Goal: Task Accomplishment & Management: Complete application form

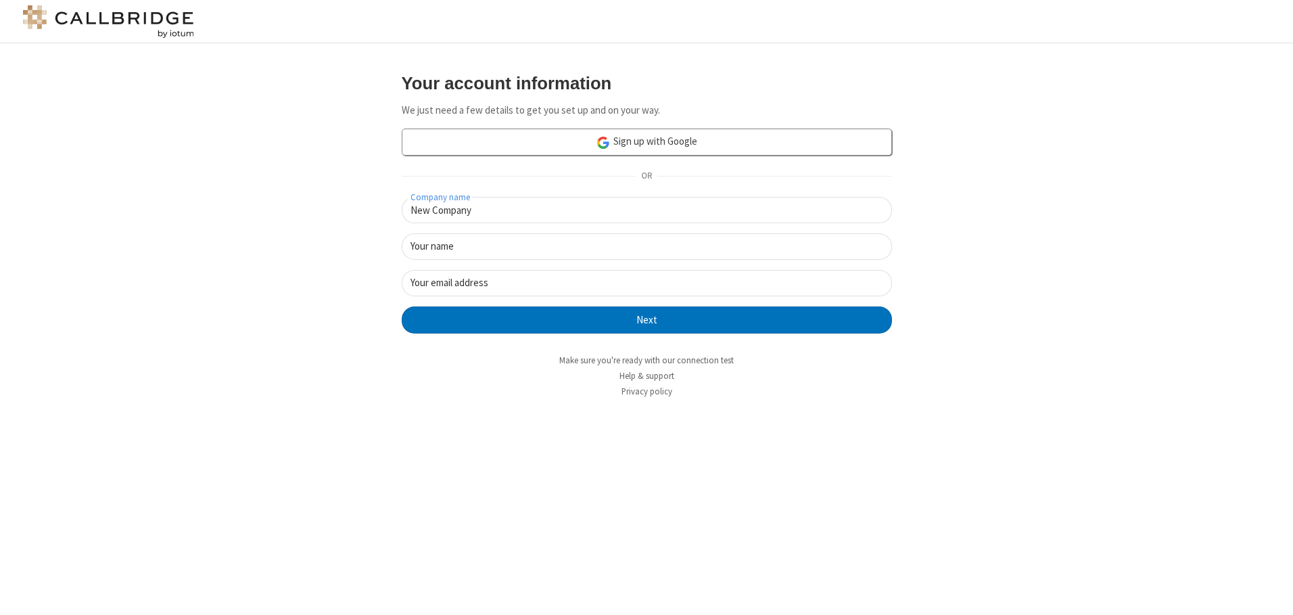
type input "New Company"
type input "New User"
type input "newUser@newUser.freesmackdown.b"
click button "Next" at bounding box center [647, 319] width 490 height 27
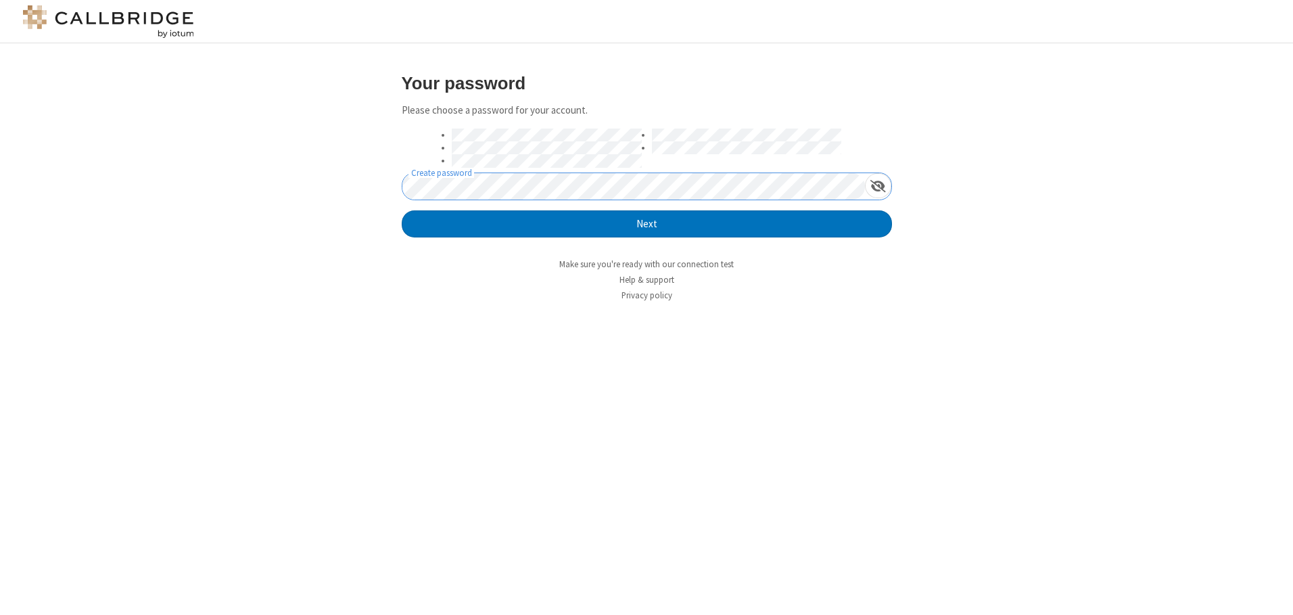
click button "Next" at bounding box center [647, 223] width 490 height 27
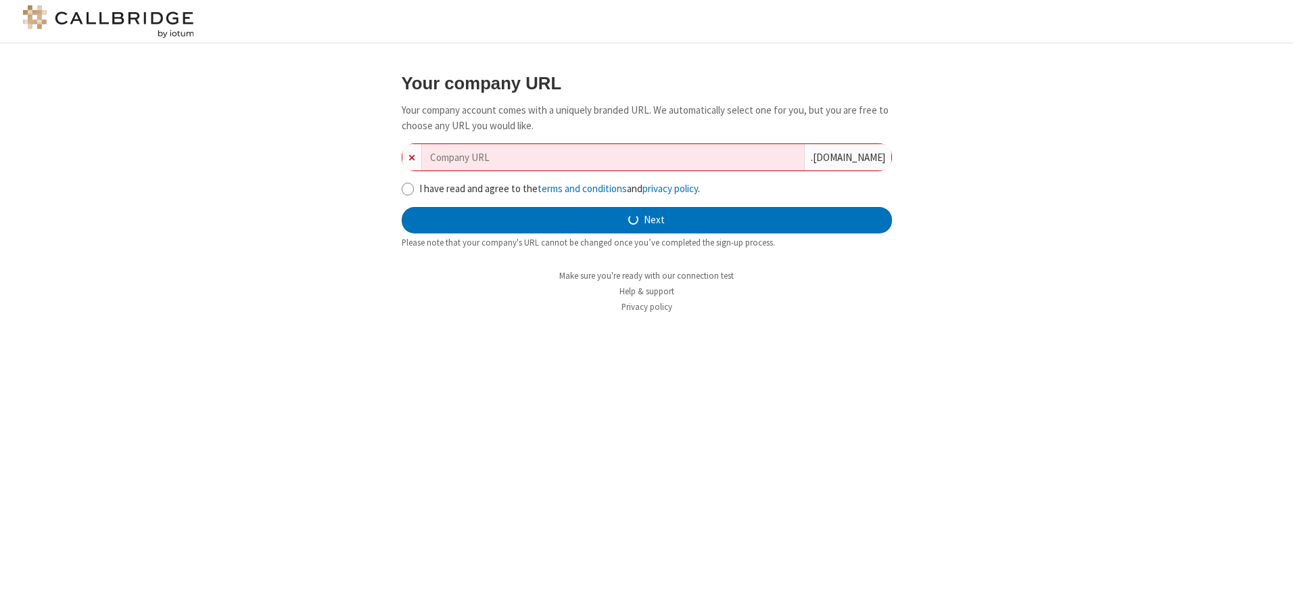
type input "new-company-challenge-68446"
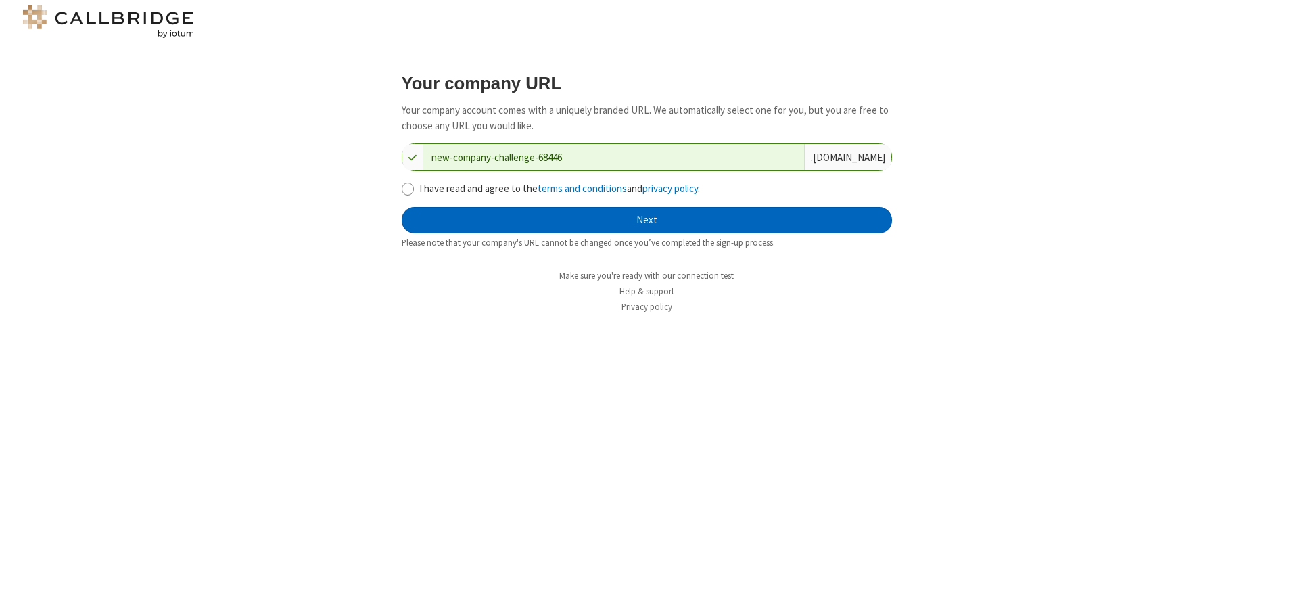
click at [647, 220] on button "Next" at bounding box center [647, 220] width 490 height 27
